Goal: Information Seeking & Learning: Learn about a topic

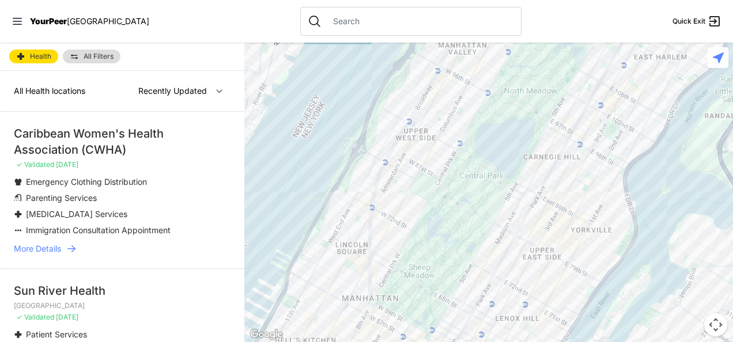
click at [6, 38] on nav "YourPeer [GEOGRAPHIC_DATA] Quick Exit" at bounding box center [366, 21] width 733 height 43
click at [91, 56] on span "All Filters" at bounding box center [99, 56] width 30 height 7
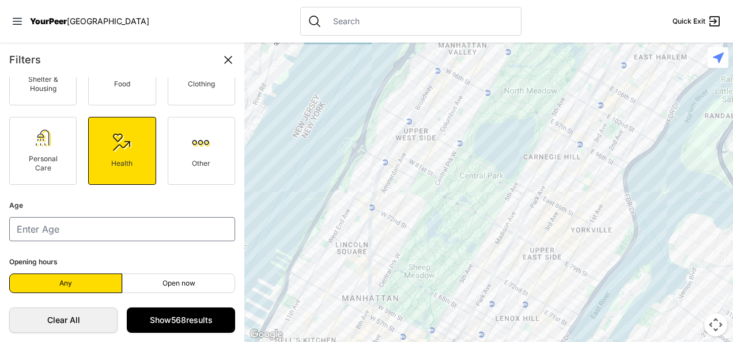
scroll to position [74, 0]
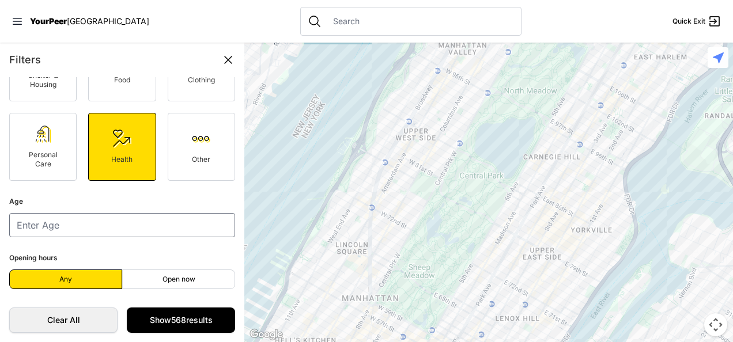
click at [200, 144] on img at bounding box center [201, 139] width 18 height 18
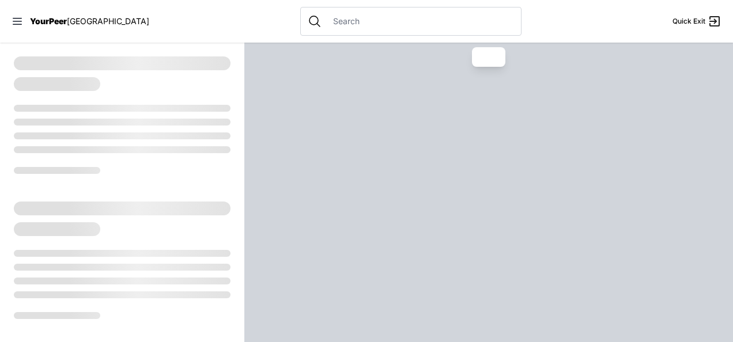
select select "recentlyUpdated"
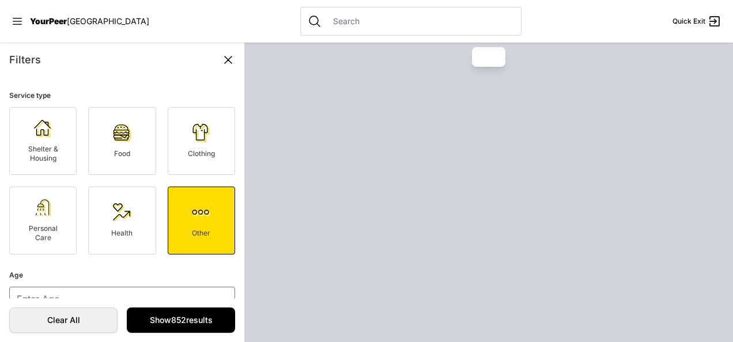
scroll to position [74, 0]
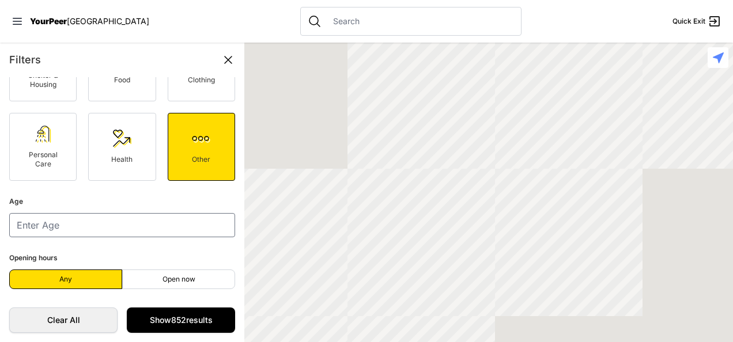
click at [138, 136] on link "Health" at bounding box center [121, 147] width 67 height 68
select select "recentlyUpdated"
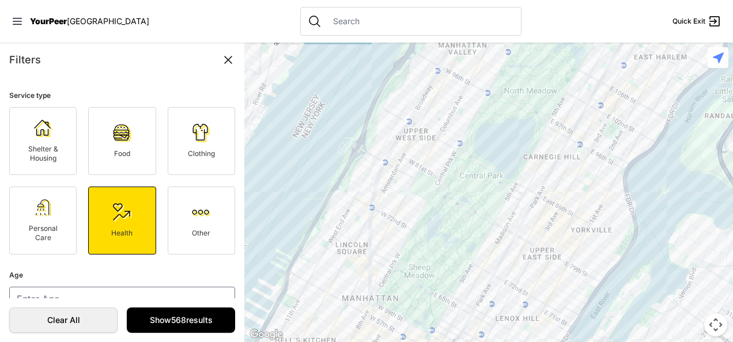
scroll to position [74, 0]
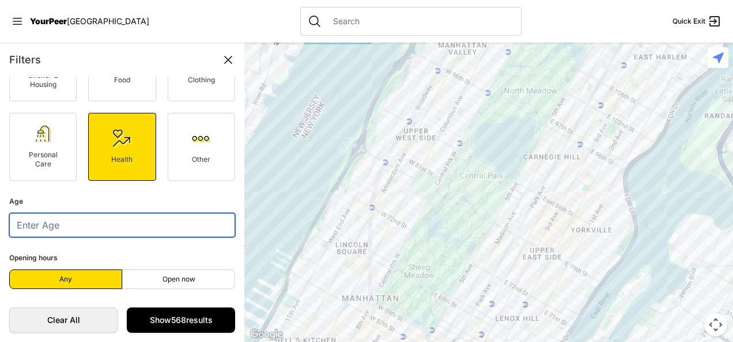
click at [74, 218] on input "number" at bounding box center [122, 225] width 226 height 24
type input "2"
type input "30"
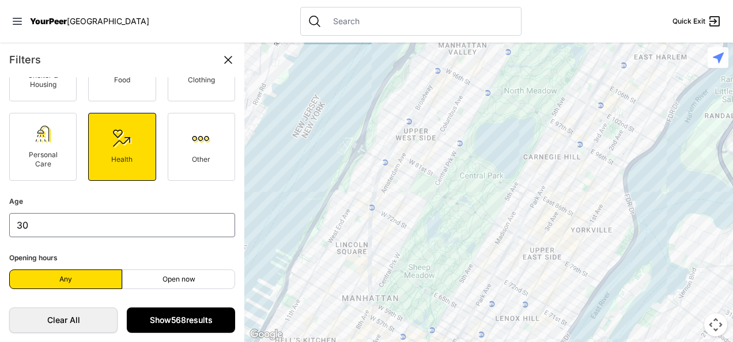
click at [167, 316] on link "Show 568 results" at bounding box center [181, 320] width 108 height 25
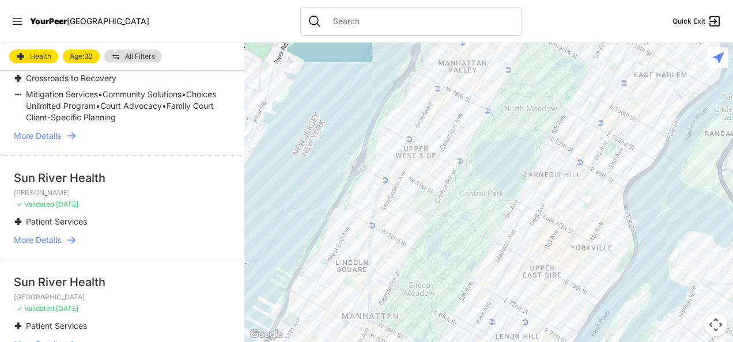
scroll to position [926, 0]
click at [46, 234] on span "More Details" at bounding box center [37, 240] width 47 height 12
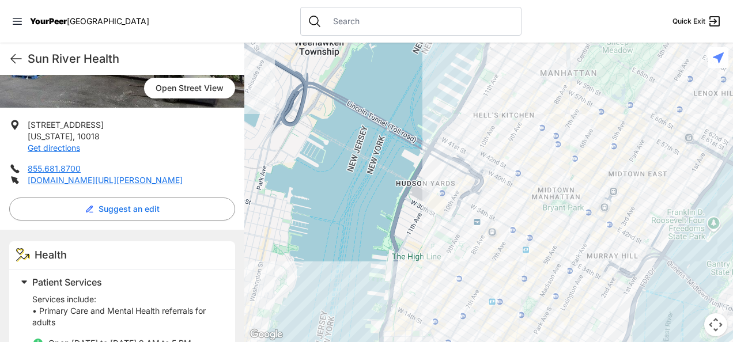
scroll to position [199, 0]
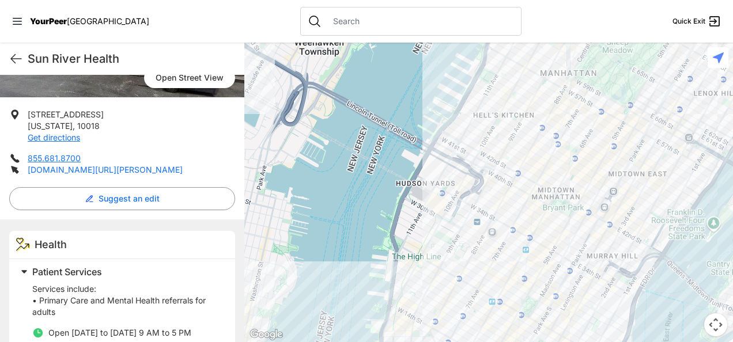
click at [56, 172] on link "[DOMAIN_NAME][URL][PERSON_NAME]" at bounding box center [105, 170] width 155 height 10
select select "recentlyUpdated"
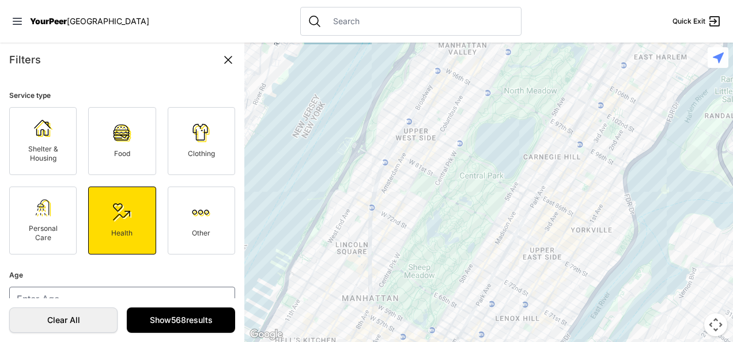
select select "recentlyUpdated"
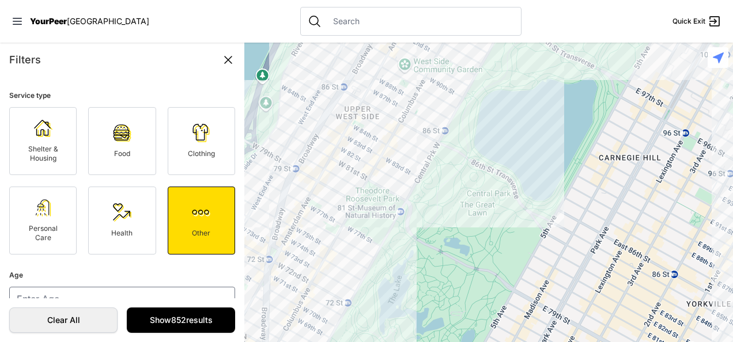
select select "recentlyUpdated"
